Goal: Information Seeking & Learning: Learn about a topic

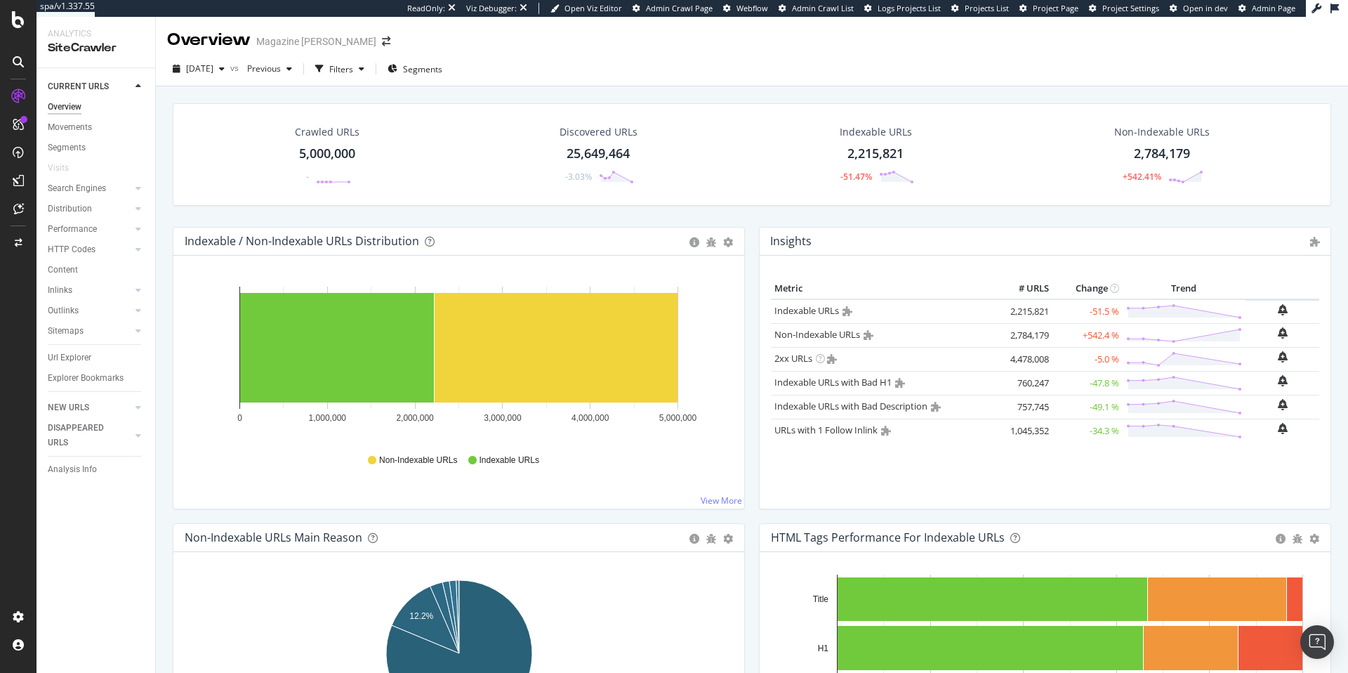
click at [1058, 5] on span "Project Page" at bounding box center [1056, 8] width 46 height 11
click at [113, 574] on div "Crawl Manager" at bounding box center [128, 576] width 168 height 11
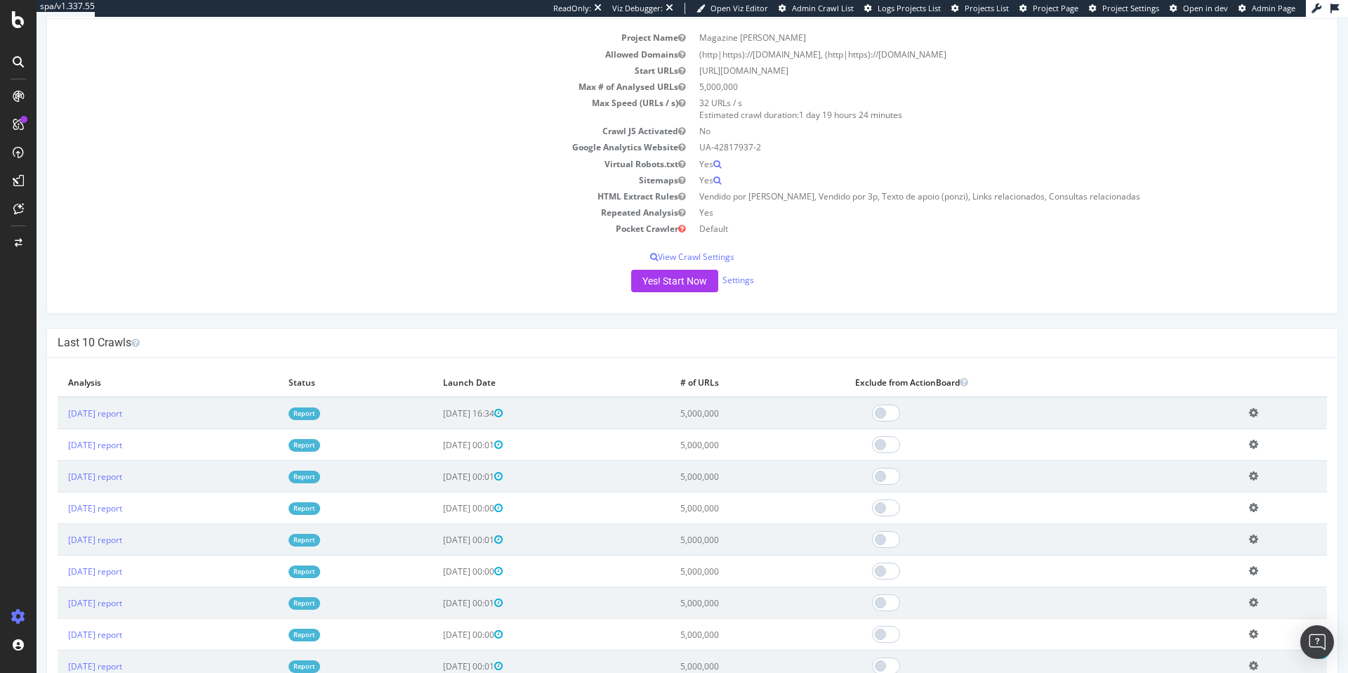
scroll to position [149, 0]
click at [1105, 5] on span "Project Settings" at bounding box center [1130, 8] width 57 height 11
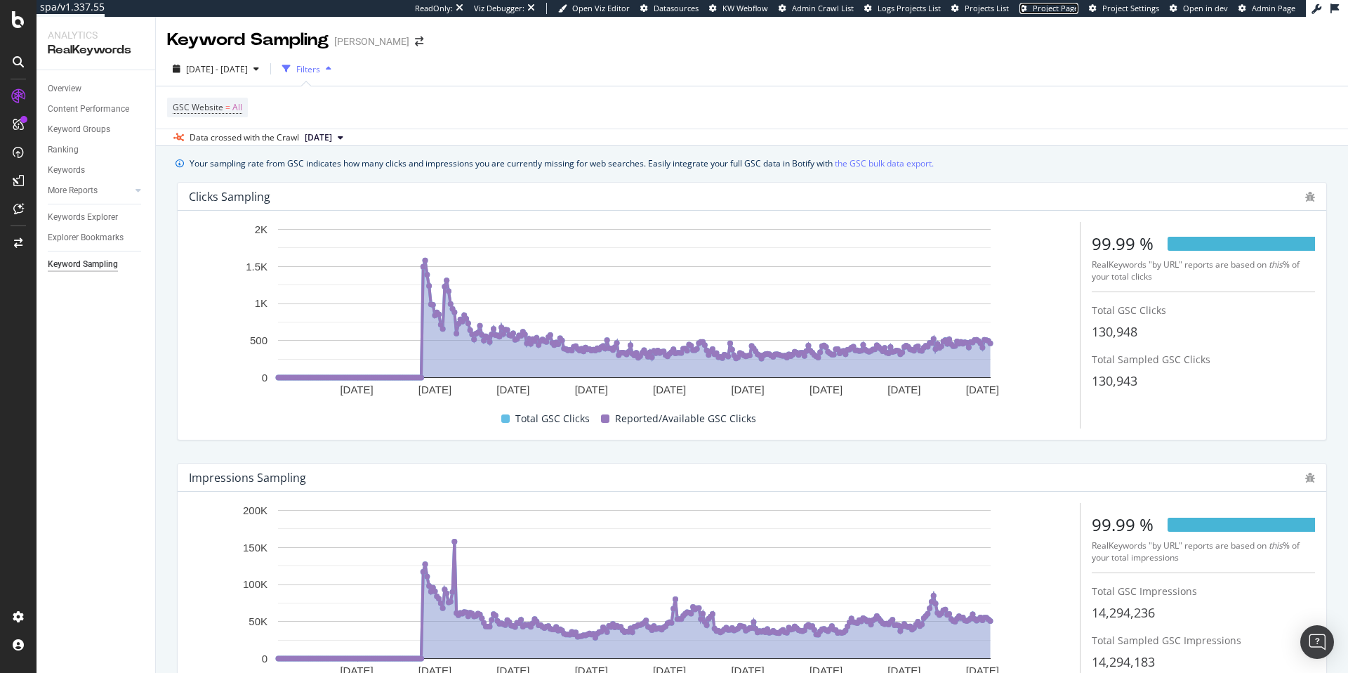
click at [1068, 4] on span "Project Page" at bounding box center [1056, 8] width 46 height 11
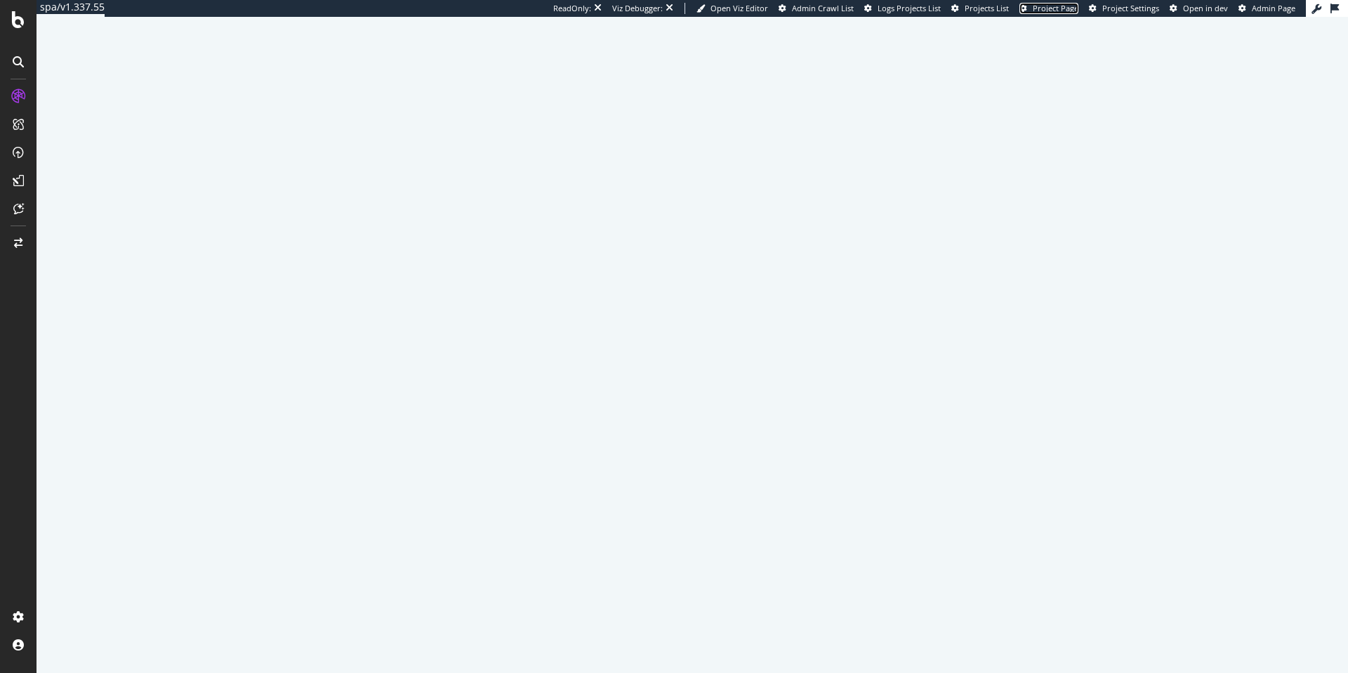
click at [1036, 3] on link "Project Page" at bounding box center [1048, 8] width 59 height 11
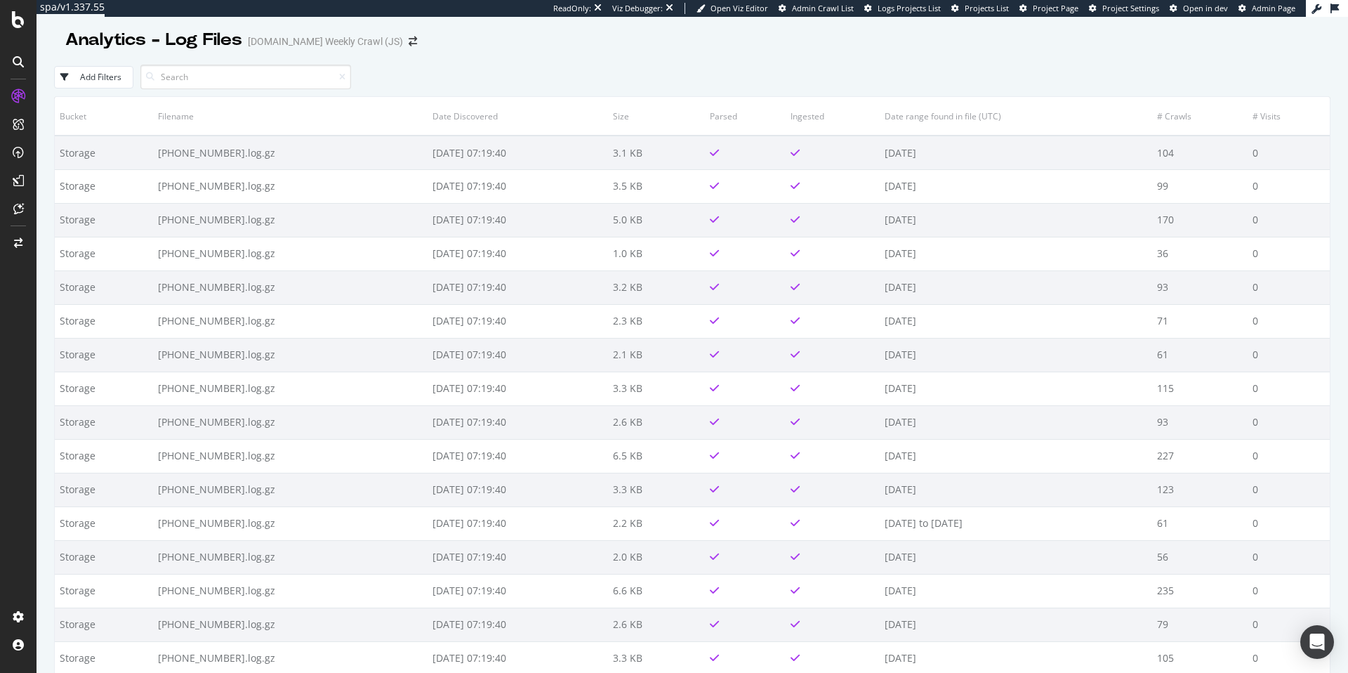
click at [440, 62] on div "Add Filters" at bounding box center [692, 77] width 1276 height 39
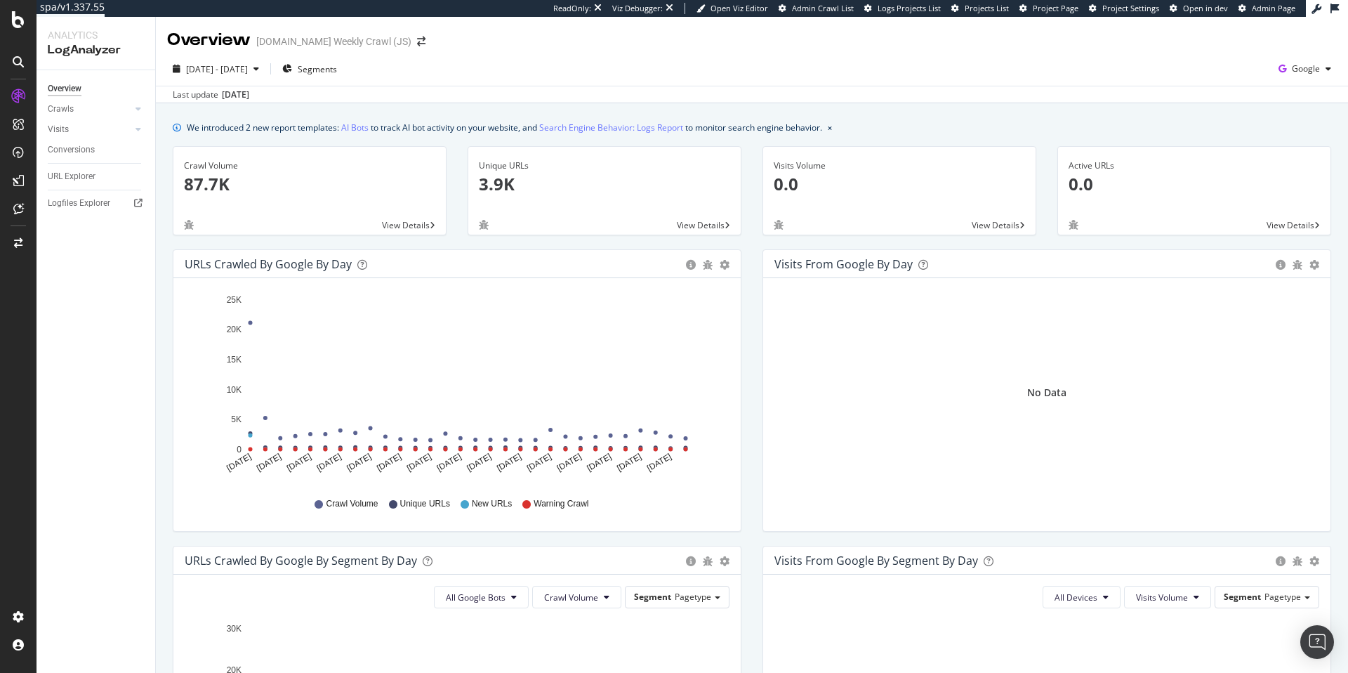
scroll to position [4, 0]
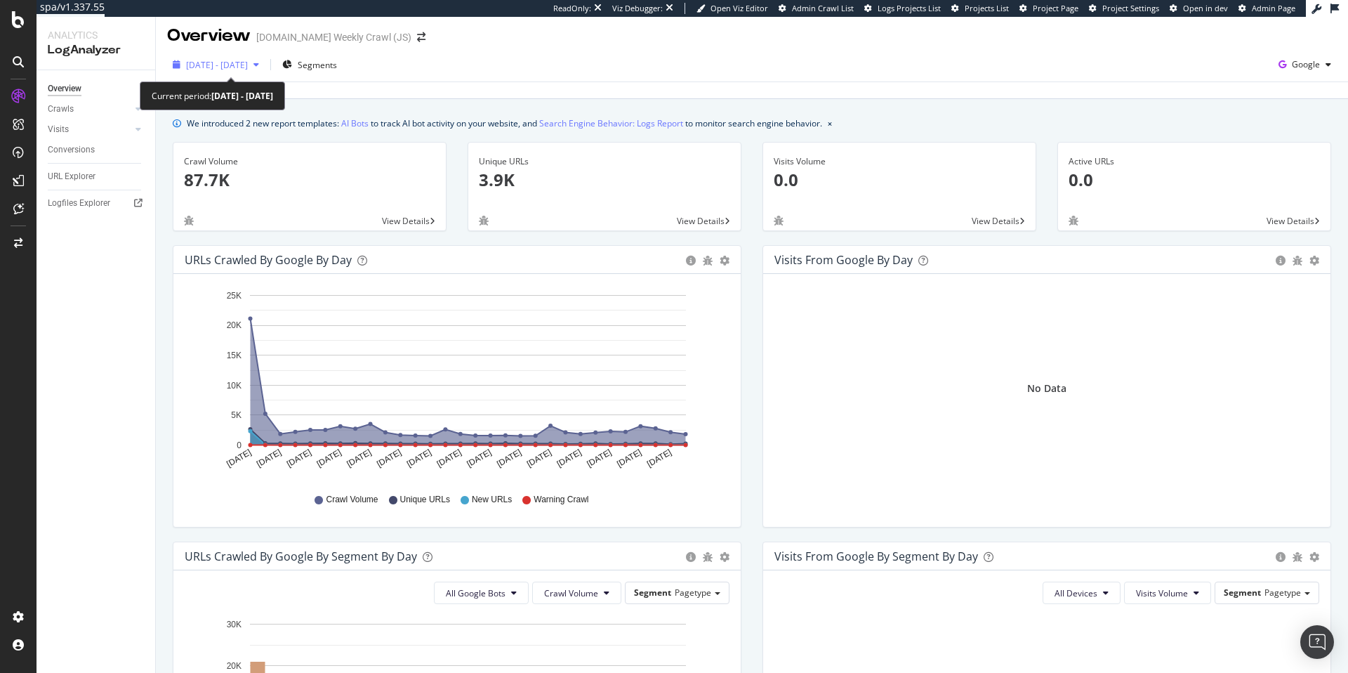
click at [261, 72] on div "2025 Sep. 6th - Oct. 5th" at bounding box center [216, 64] width 98 height 21
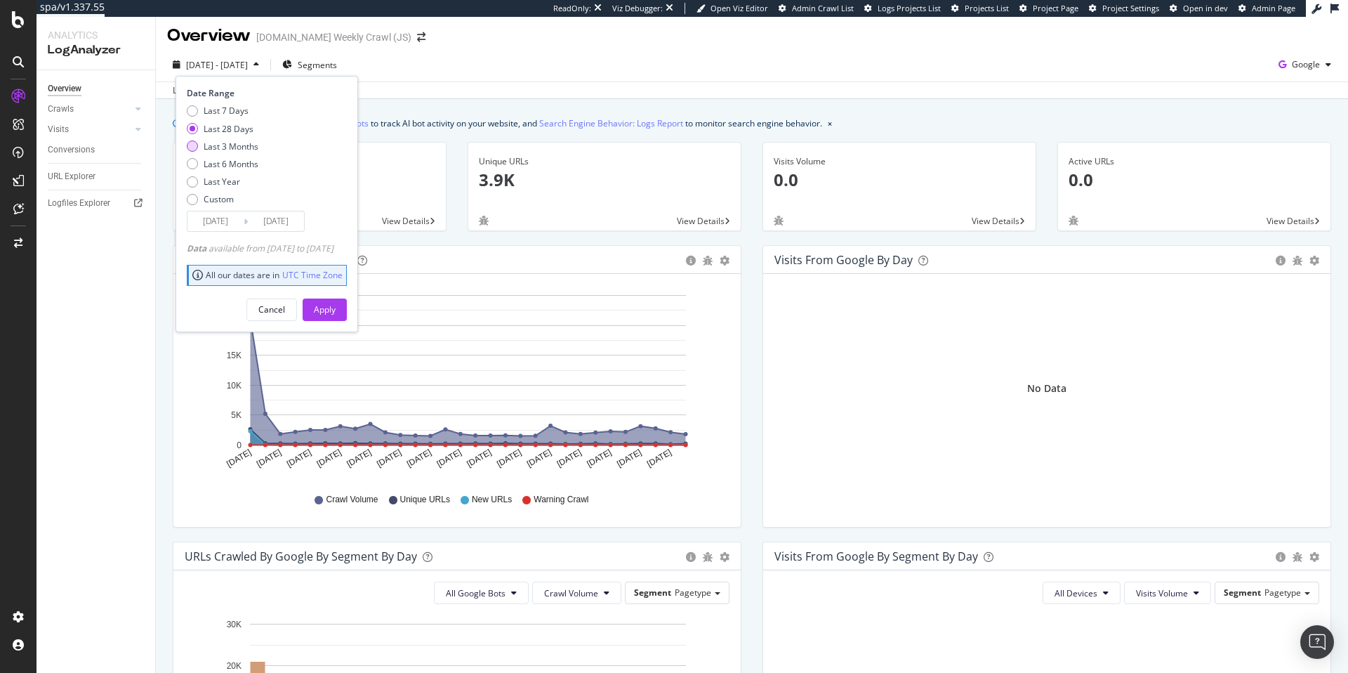
click at [220, 145] on div "Last 3 Months" at bounding box center [231, 146] width 55 height 12
type input "2025/07/06"
click at [336, 307] on div "Apply" at bounding box center [325, 309] width 22 height 12
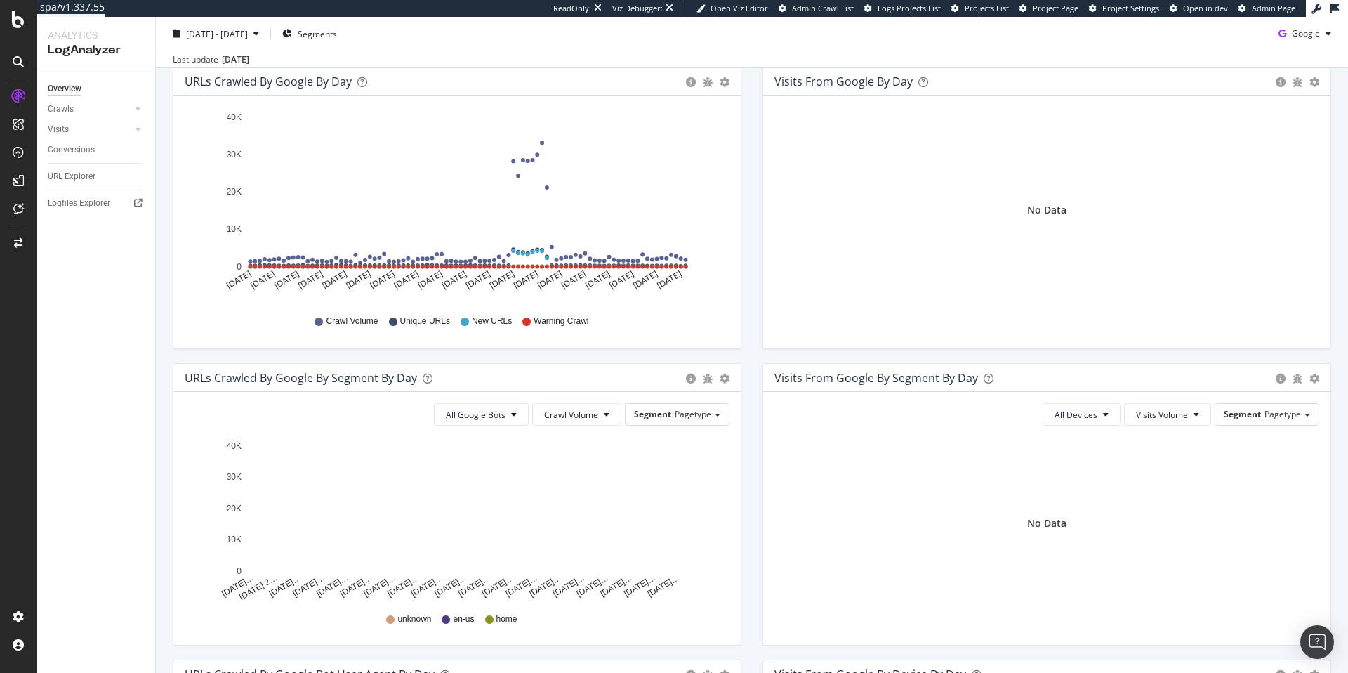
scroll to position [99, 0]
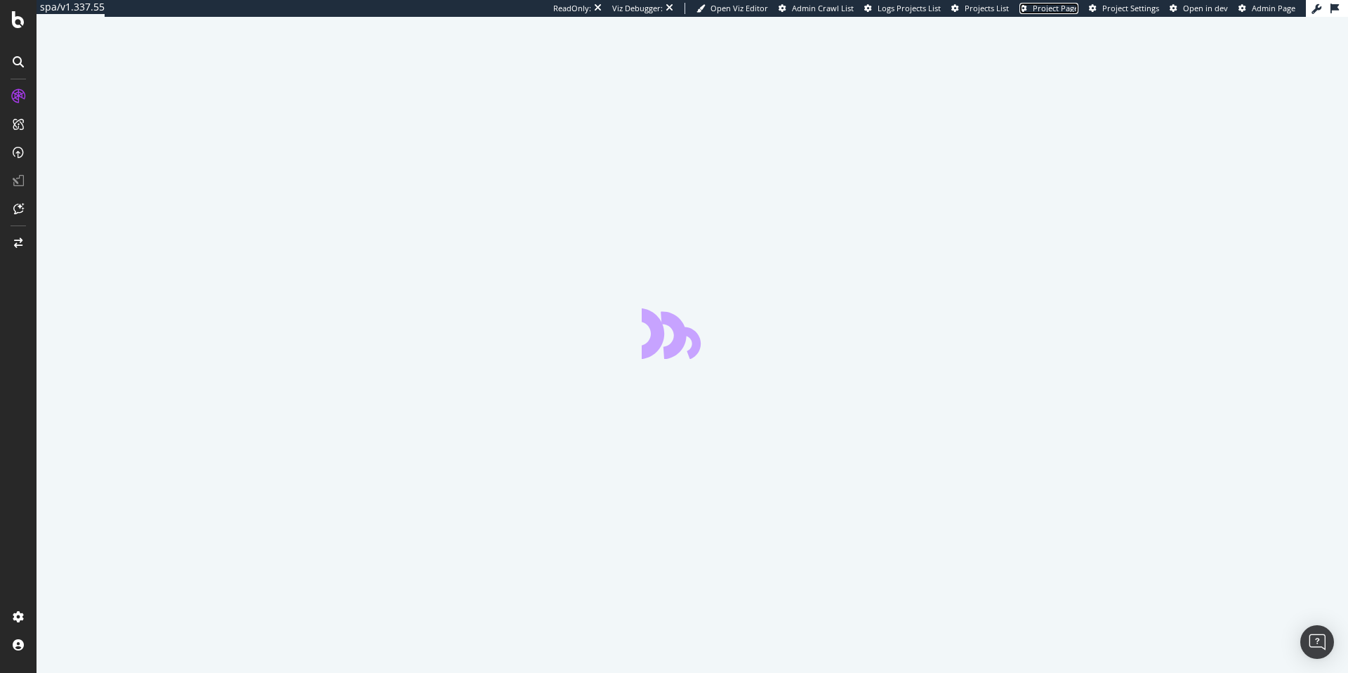
click at [1065, 11] on span "Project Page" at bounding box center [1056, 8] width 46 height 11
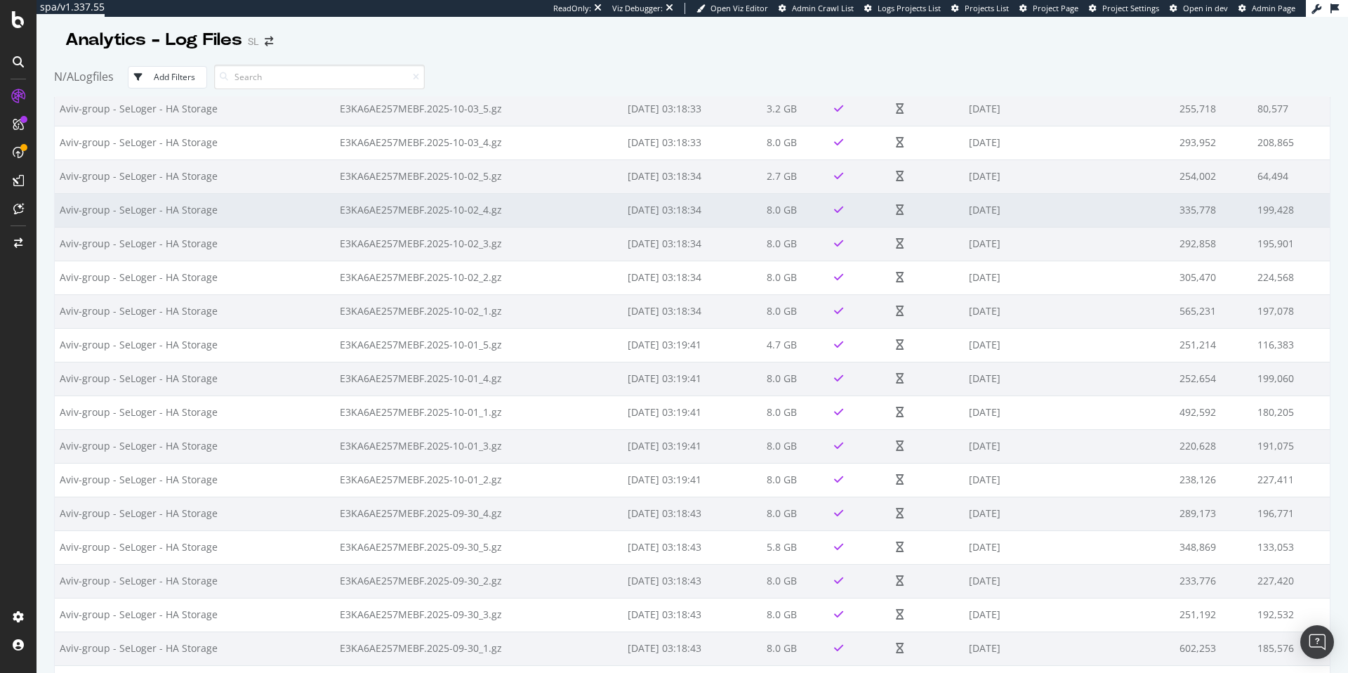
scroll to position [74, 0]
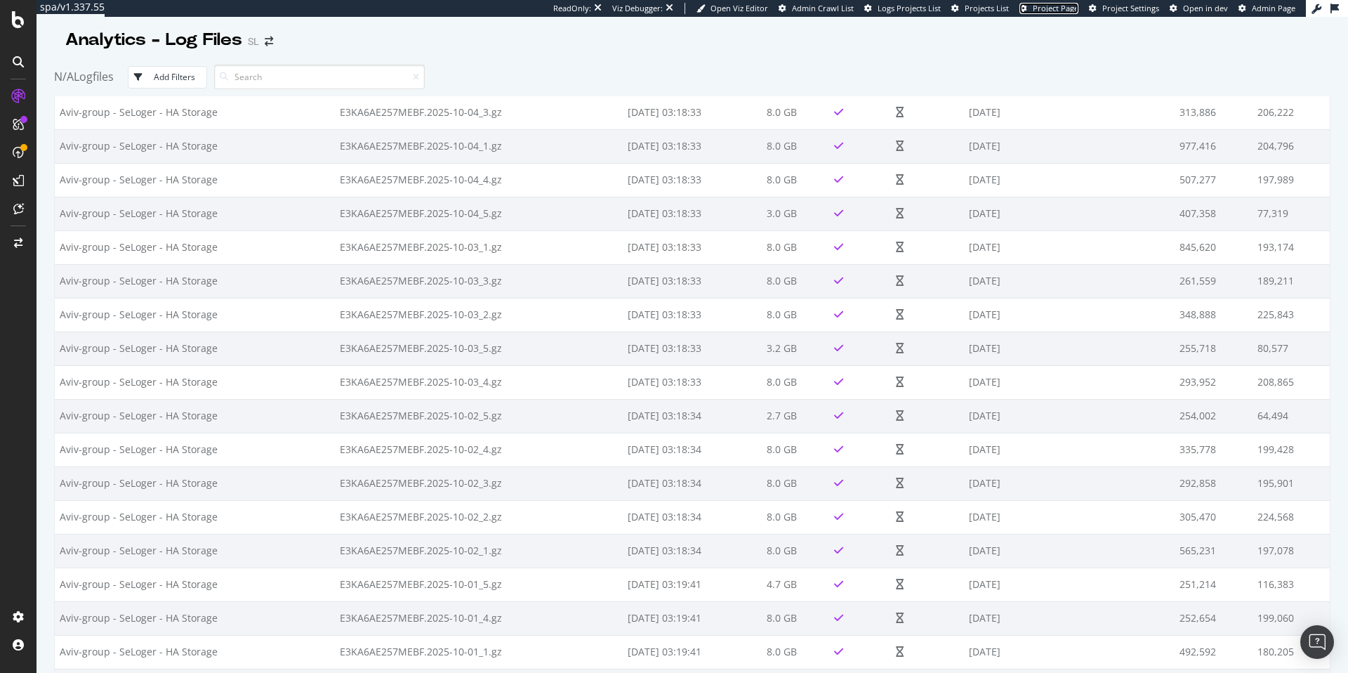
click at [1071, 7] on span "Project Page" at bounding box center [1056, 8] width 46 height 11
